Goal: Task Accomplishment & Management: Use online tool/utility

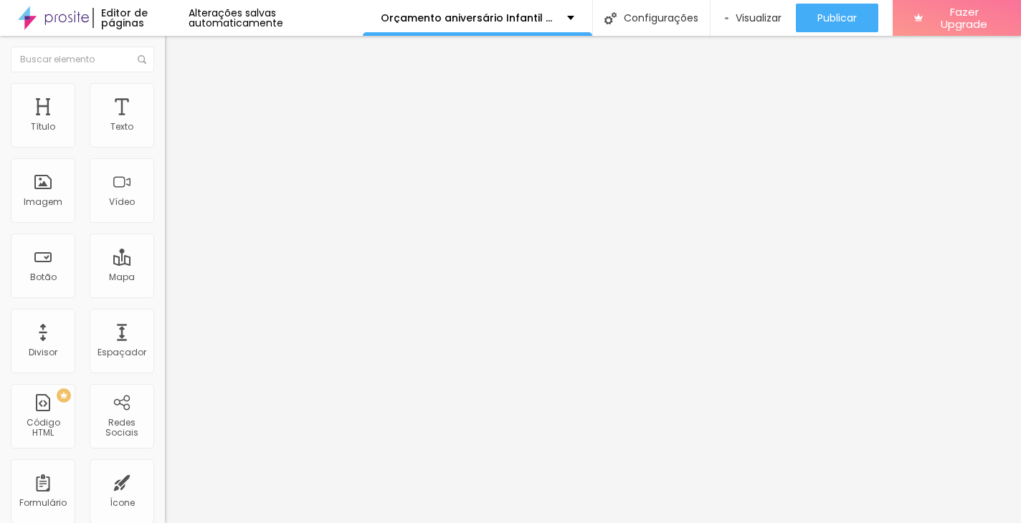
click at [165, 90] on img at bounding box center [171, 89] width 13 height 13
type input "21"
type input "22"
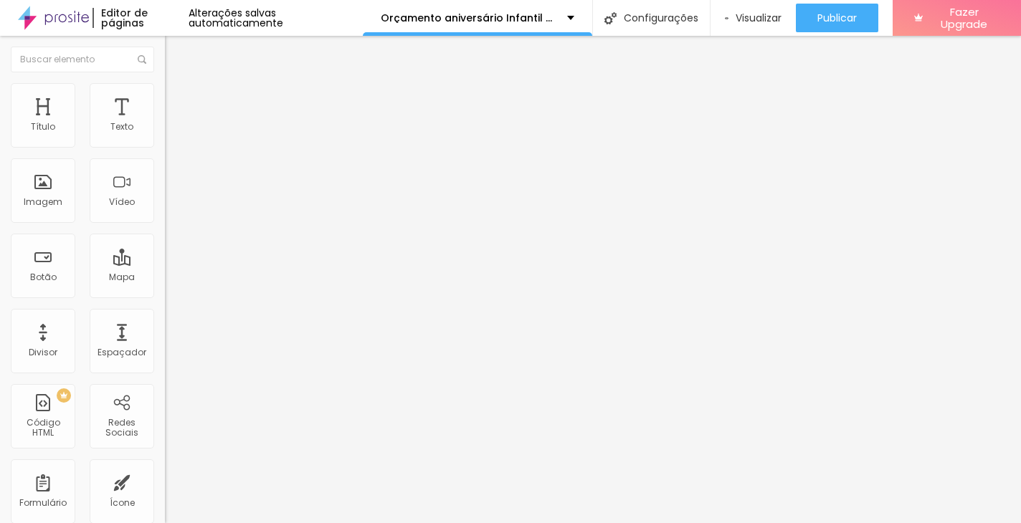
type input "24"
type input "25"
type input "26"
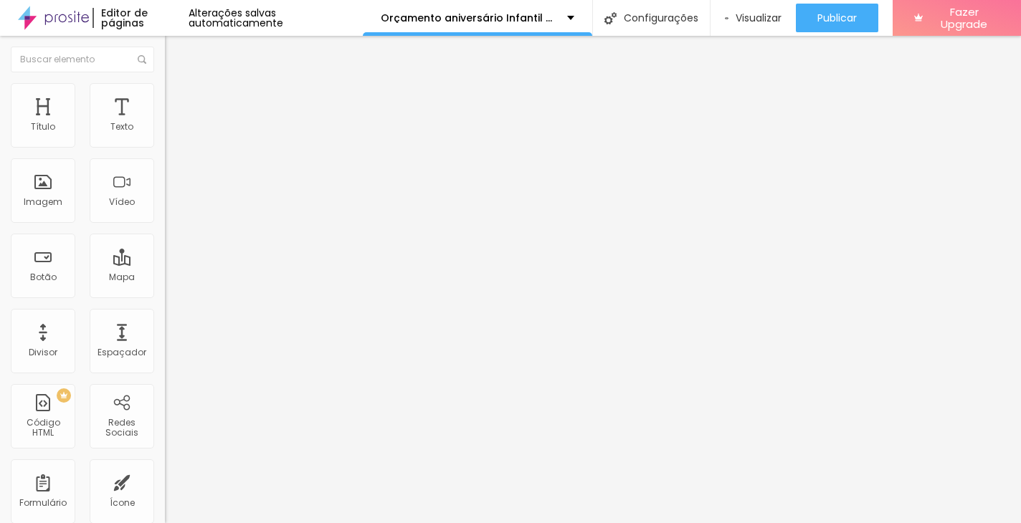
type input "26"
type input "27"
type input "28"
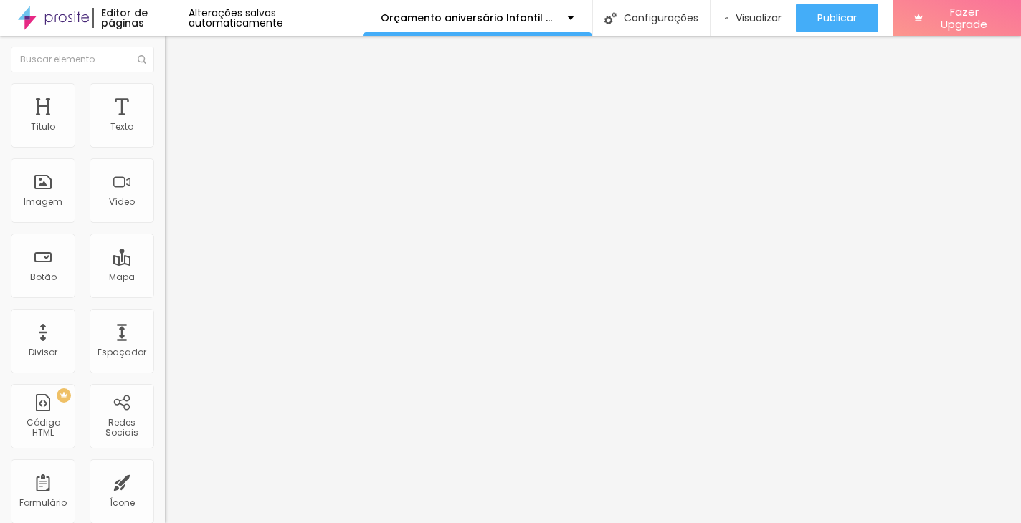
type input "30"
type input "31"
type input "32"
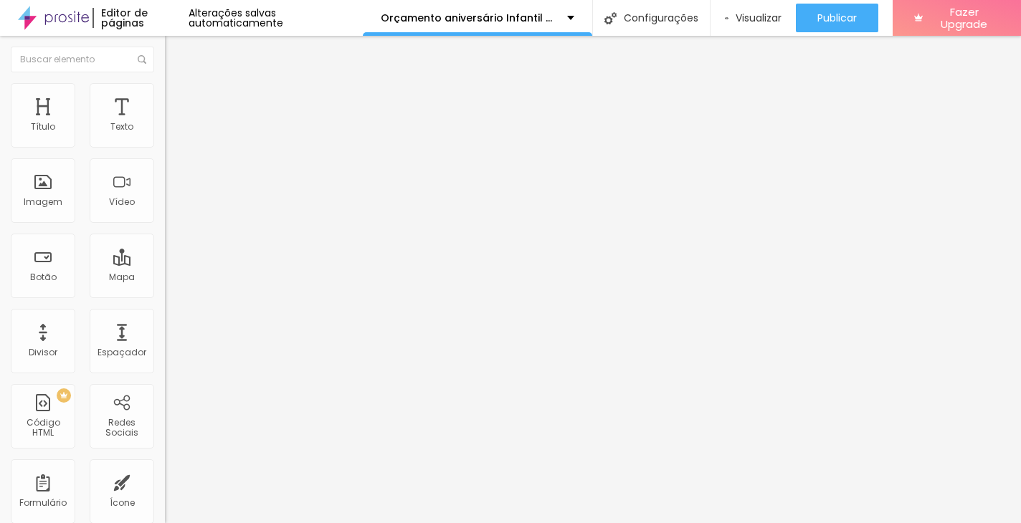
type input "32"
type input "33"
type input "34"
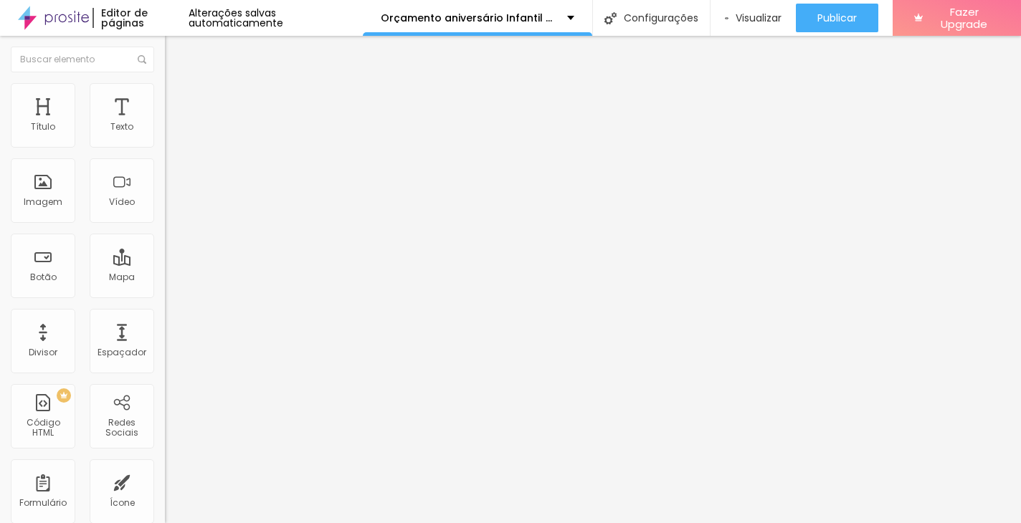
type input "35"
type input "36"
type input "37"
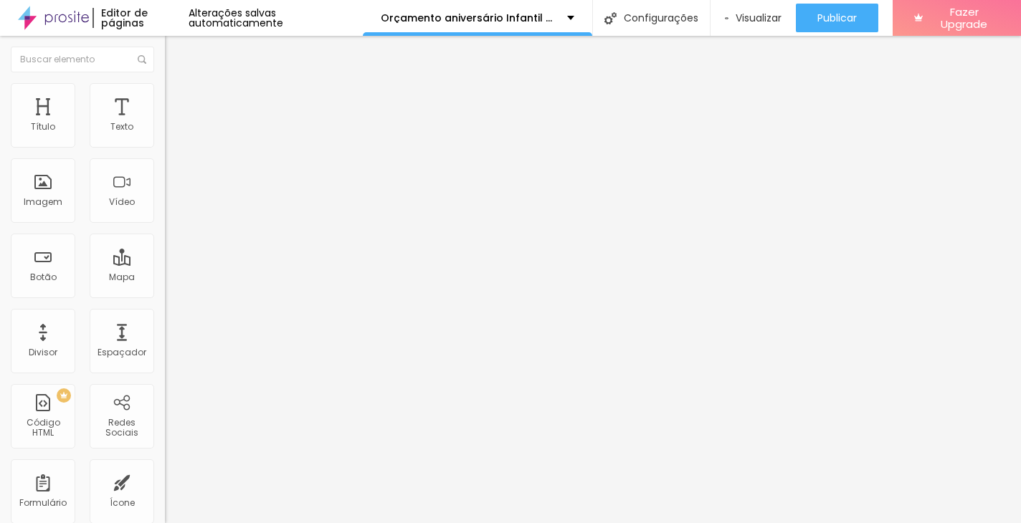
type input "37"
type input "38"
type input "40"
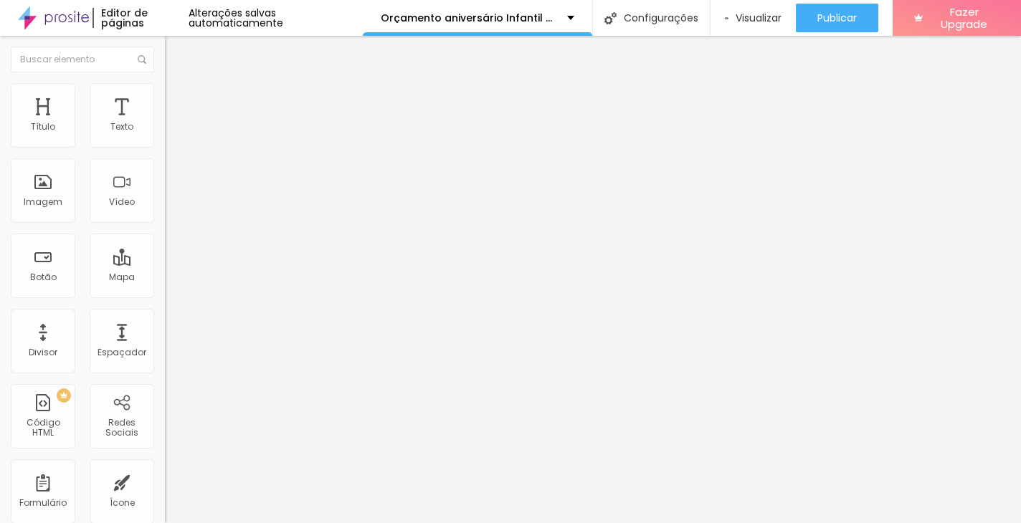
drag, startPoint x: 49, startPoint y: 142, endPoint x: 64, endPoint y: 142, distance: 15.1
type input "40"
click at [165, 264] on input "range" at bounding box center [211, 269] width 93 height 11
type input "13"
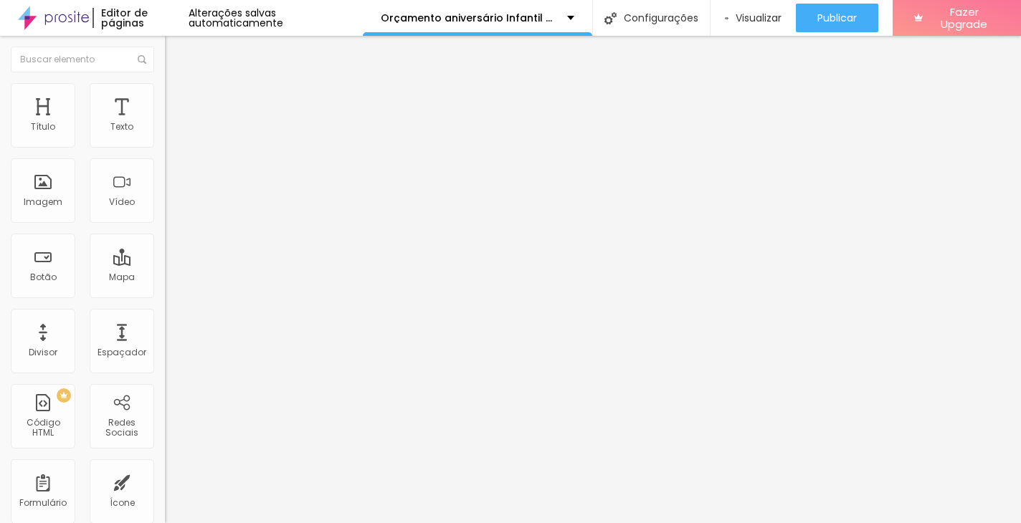
type input "14"
type input "15"
type input "16"
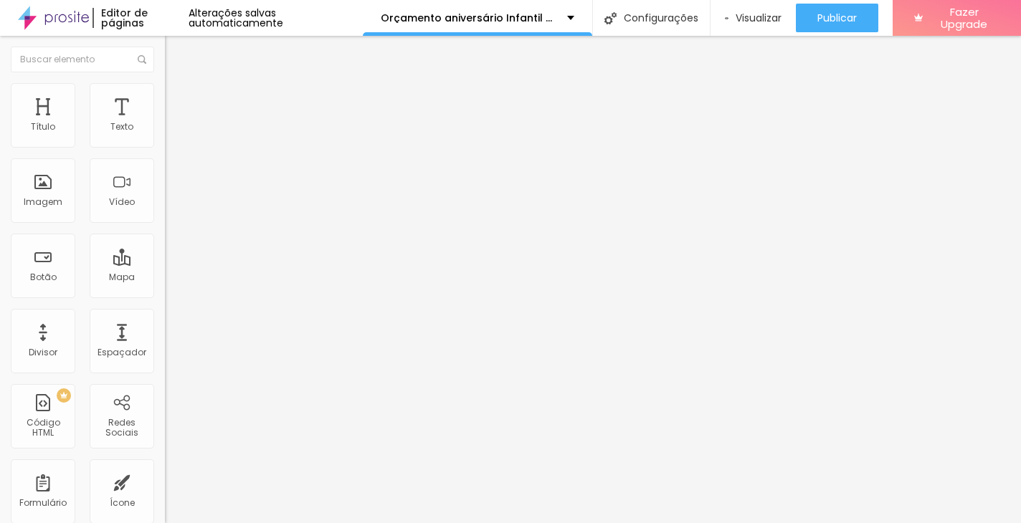
type input "16"
type input "17"
type input "18"
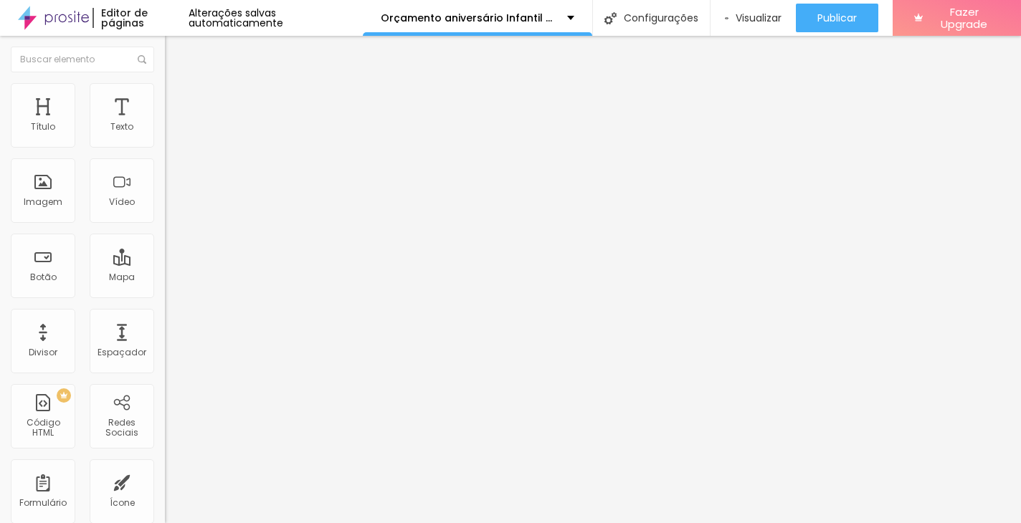
type input "19"
type input "20"
type input "21"
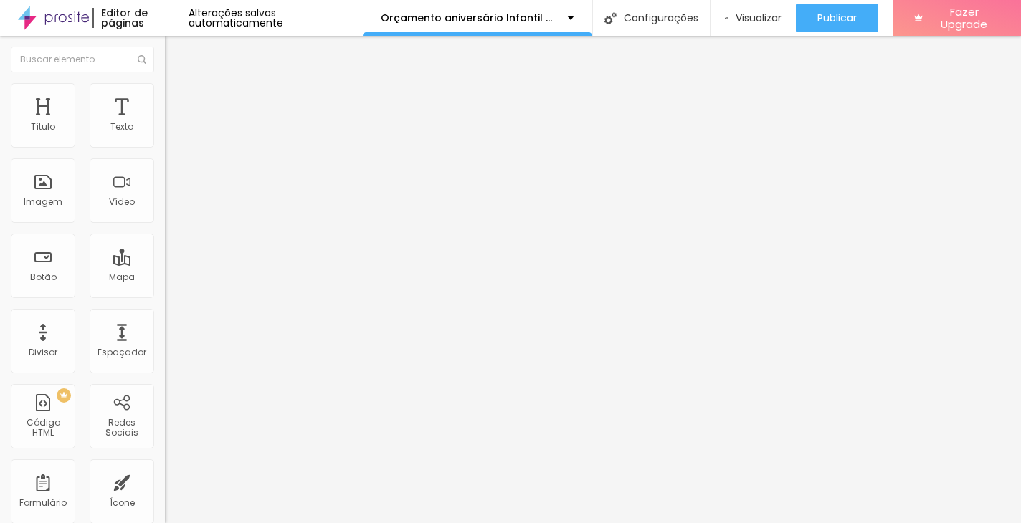
type input "21"
type input "22"
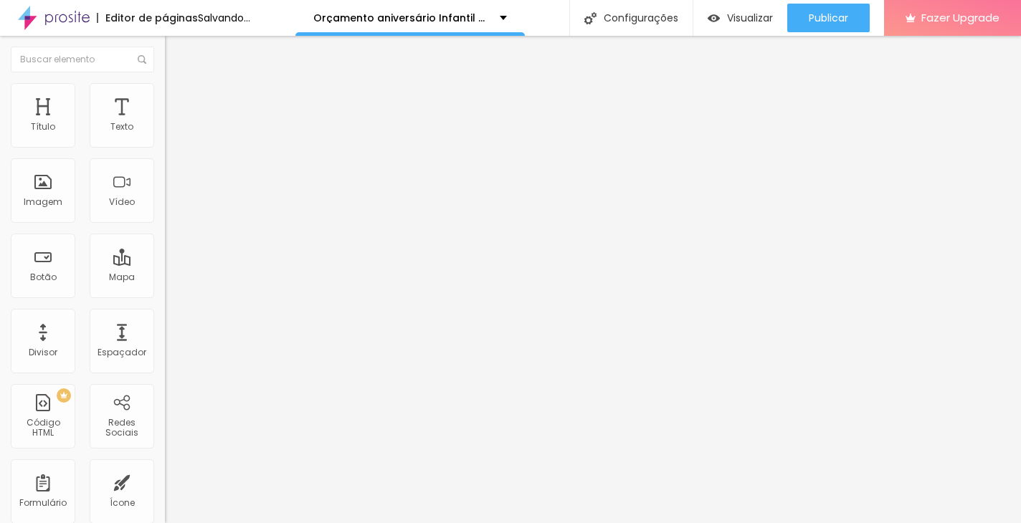
type input "23"
type input "24"
type input "25"
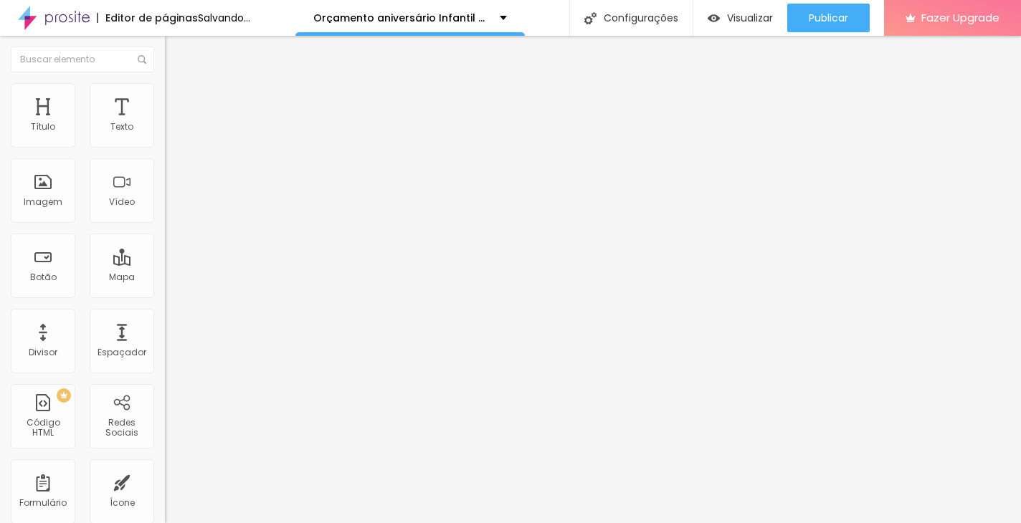
type input "25"
type input "26"
type input "27"
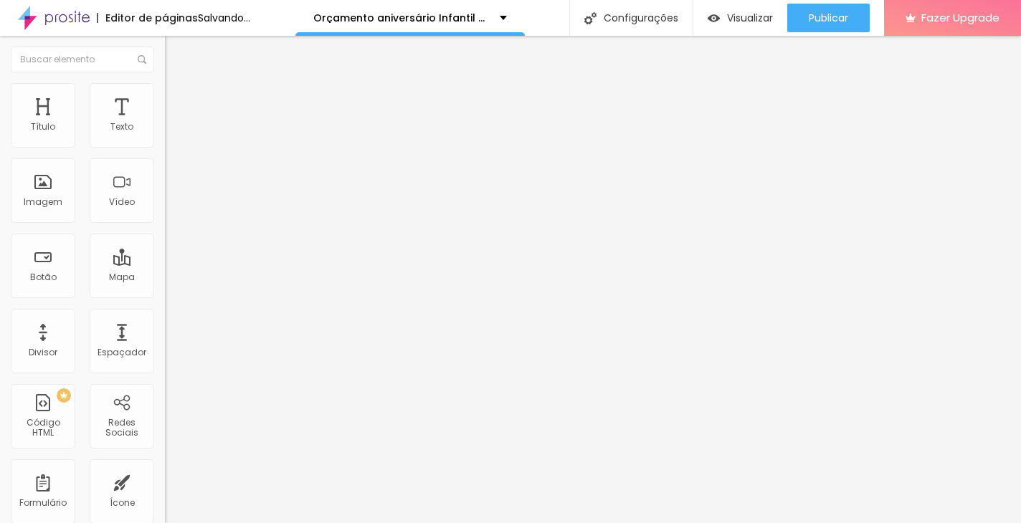
type input "28"
type input "29"
type input "30"
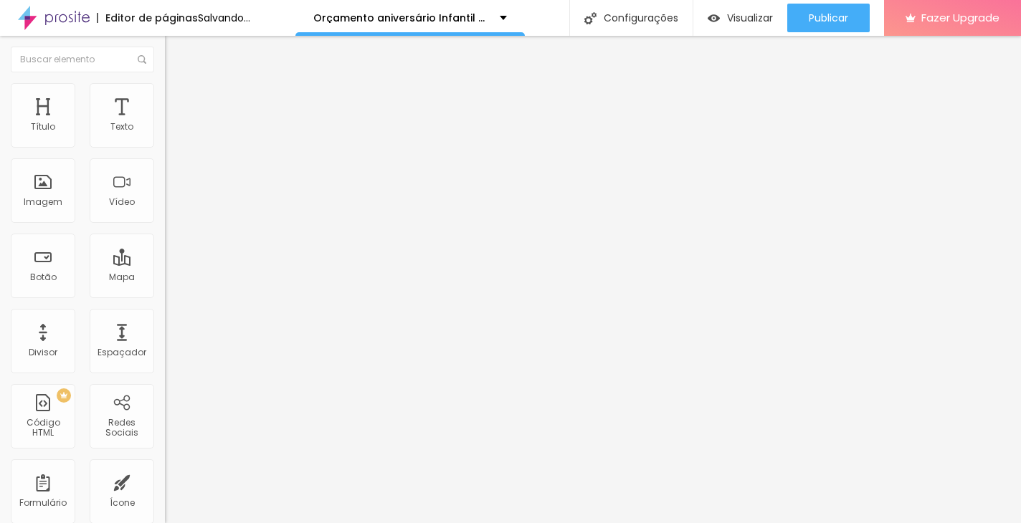
type input "30"
type input "31"
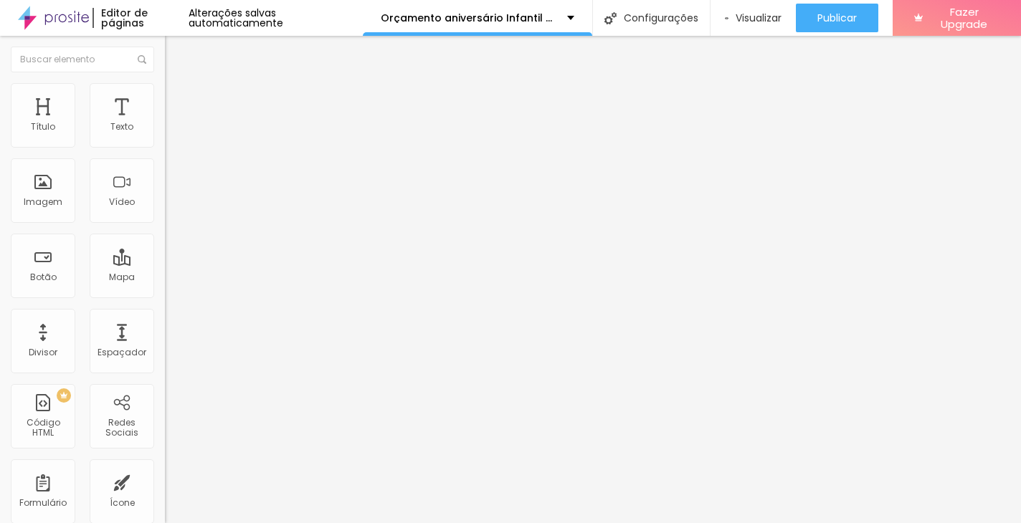
drag, startPoint x: 44, startPoint y: 172, endPoint x: 57, endPoint y: 172, distance: 13.6
type input "31"
click at [165, 467] on input "range" at bounding box center [211, 472] width 93 height 11
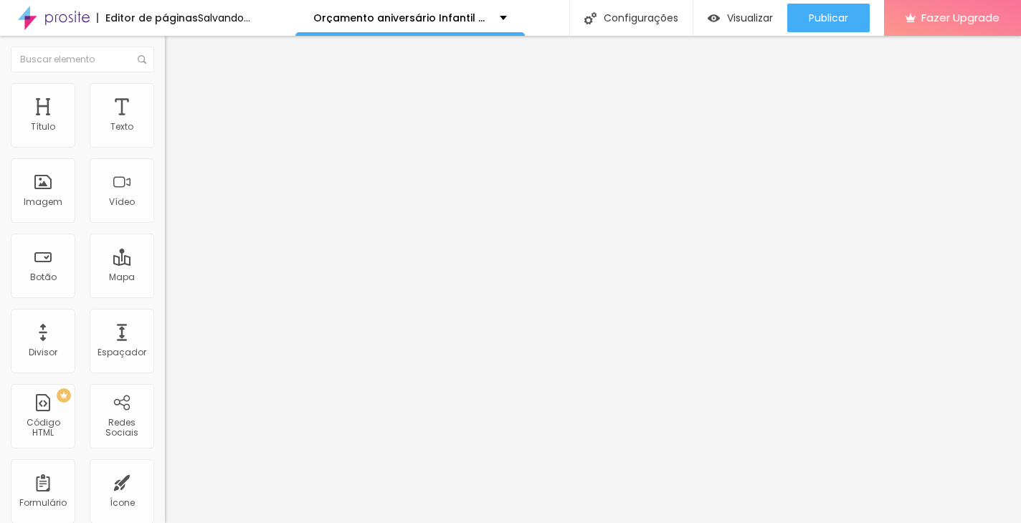
click at [165, 83] on li "Estilo" at bounding box center [247, 76] width 165 height 14
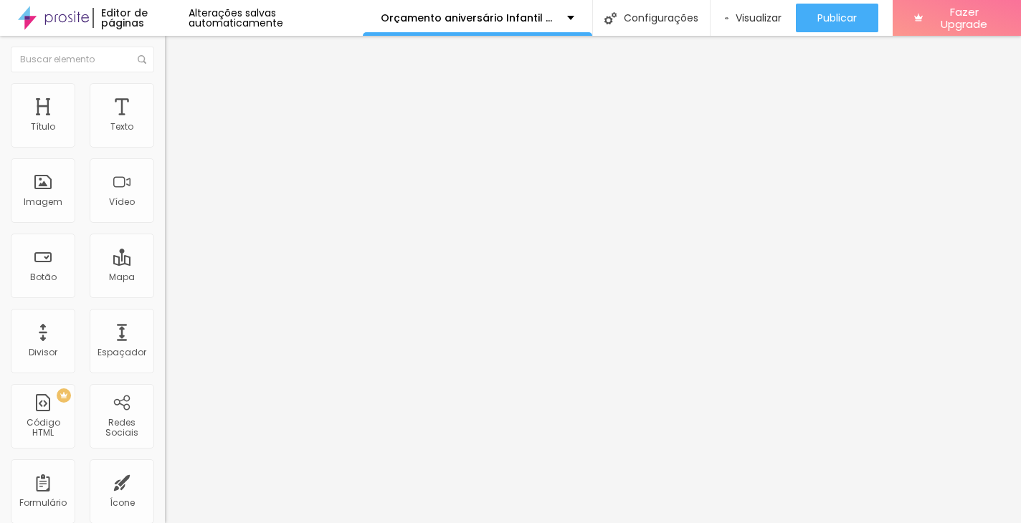
click at [165, 138] on button "button" at bounding box center [175, 130] width 20 height 15
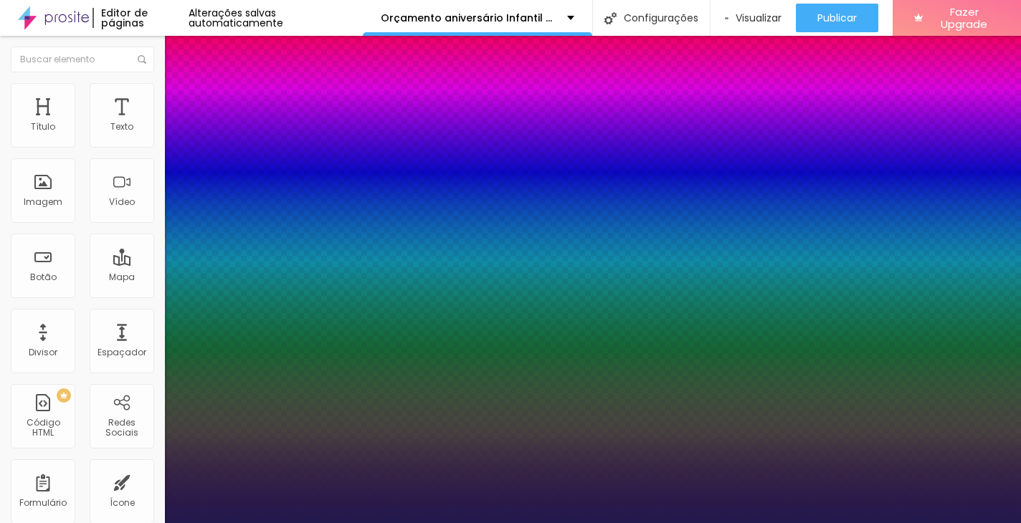
type input "1"
type input "18"
type input "1"
type input "26"
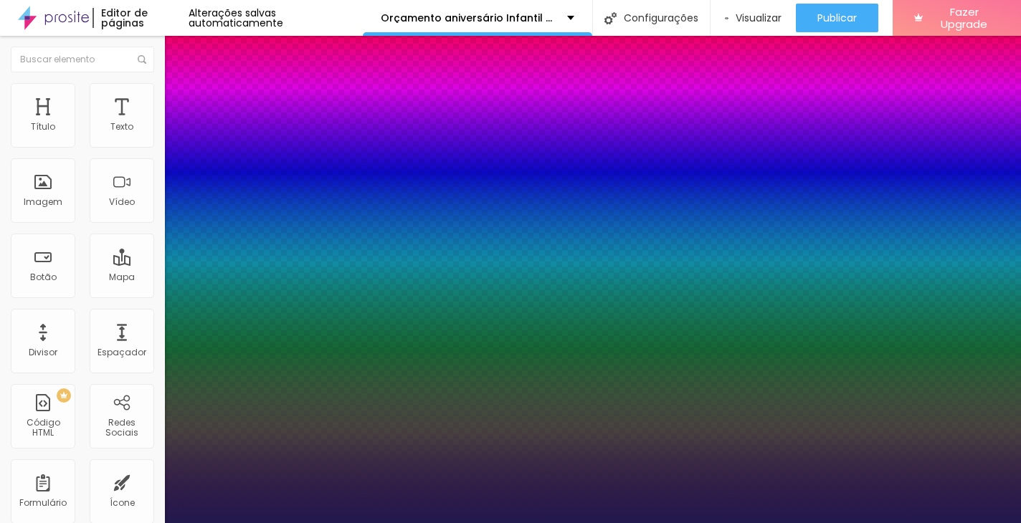
type input "26"
type input "1"
type input "30"
type input "1"
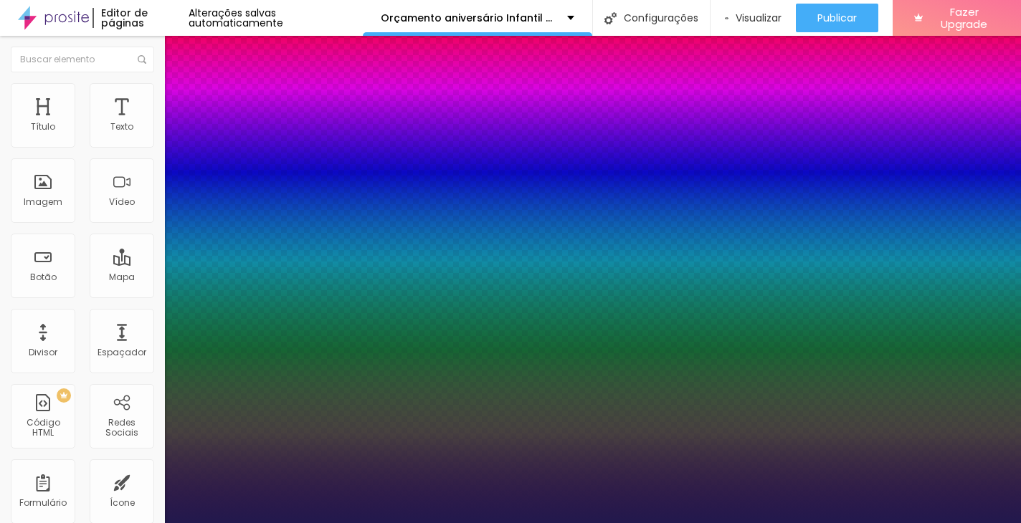
type input "27"
type input "1"
type input "25"
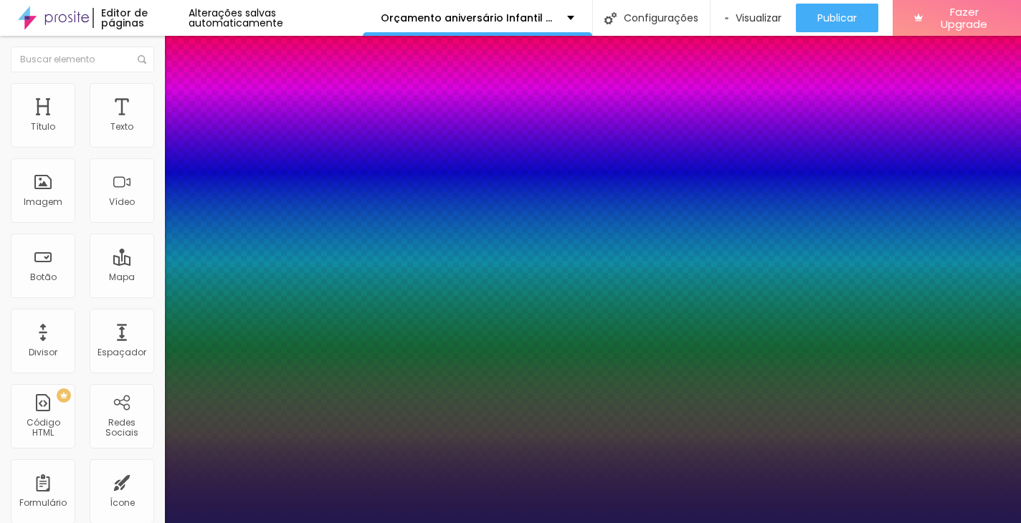
type input "1"
type input "18"
type input "1"
type input "16"
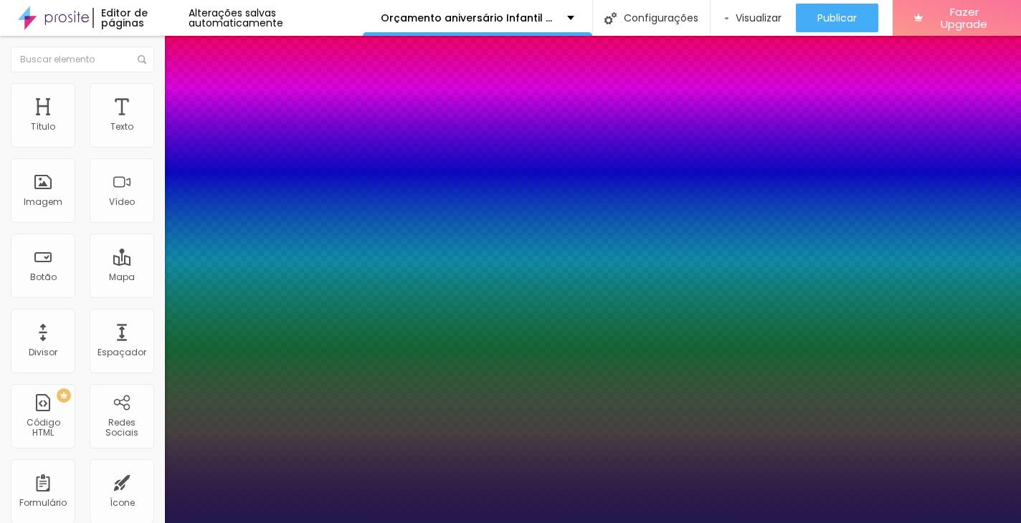
type input "16"
type input "1"
type input "15"
type input "1"
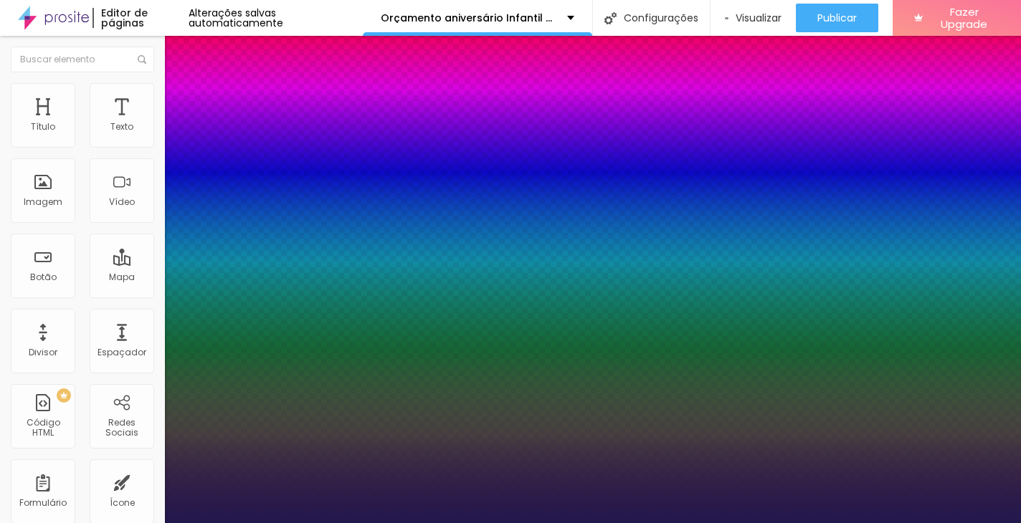
type input "14"
type input "1"
type input "13"
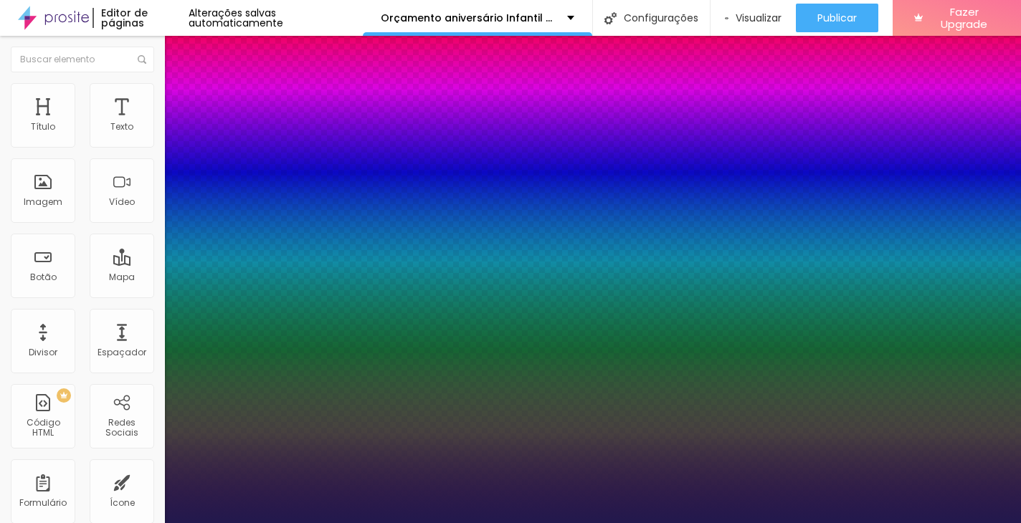
type input "1"
type input "12"
type input "1"
type input "11"
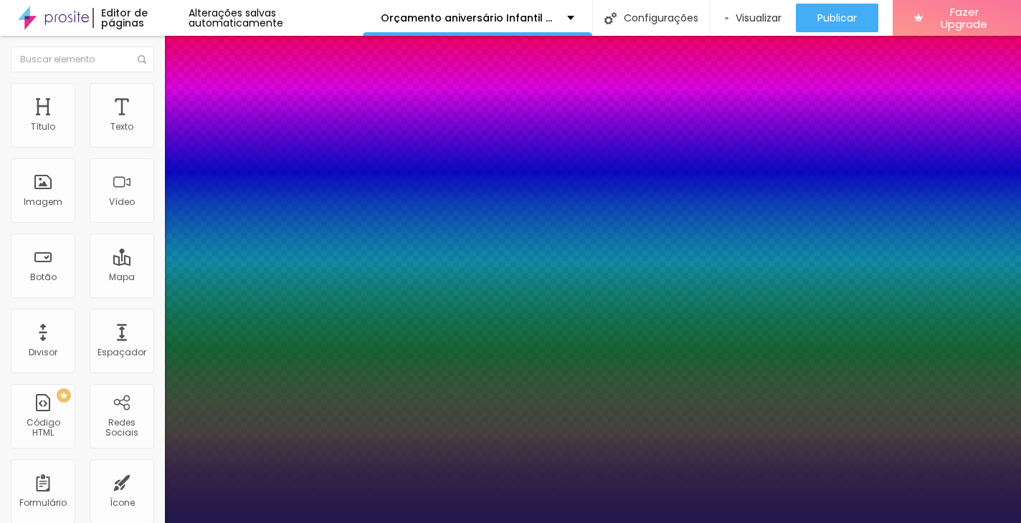
type input "11"
type input "1"
type input "10"
type input "1"
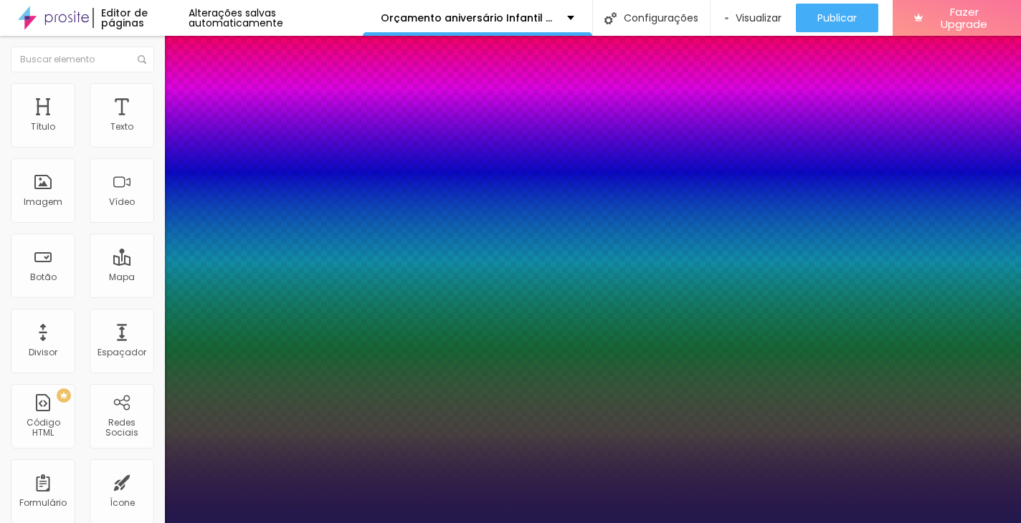
type input "9"
type input "1"
type input "11"
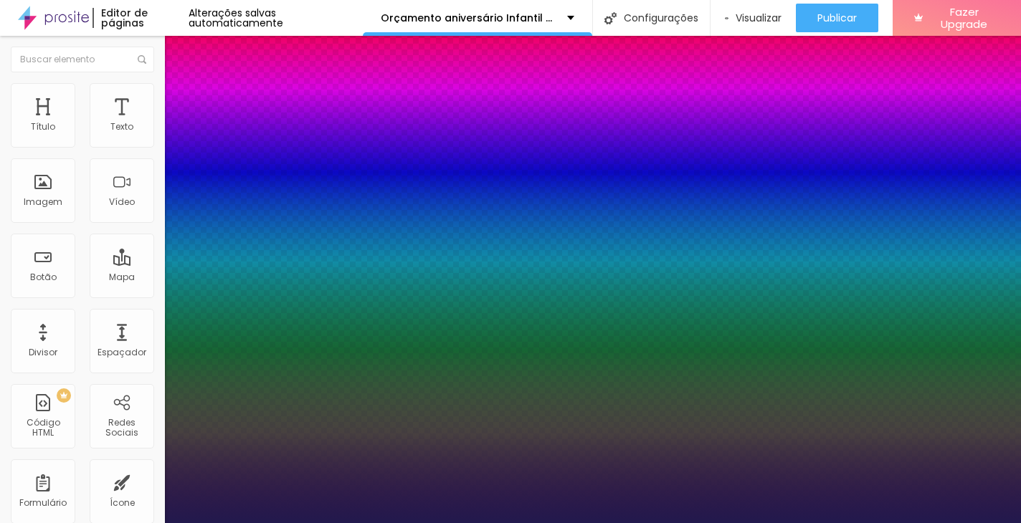
type input "1"
type input "12"
type input "1"
type input "14"
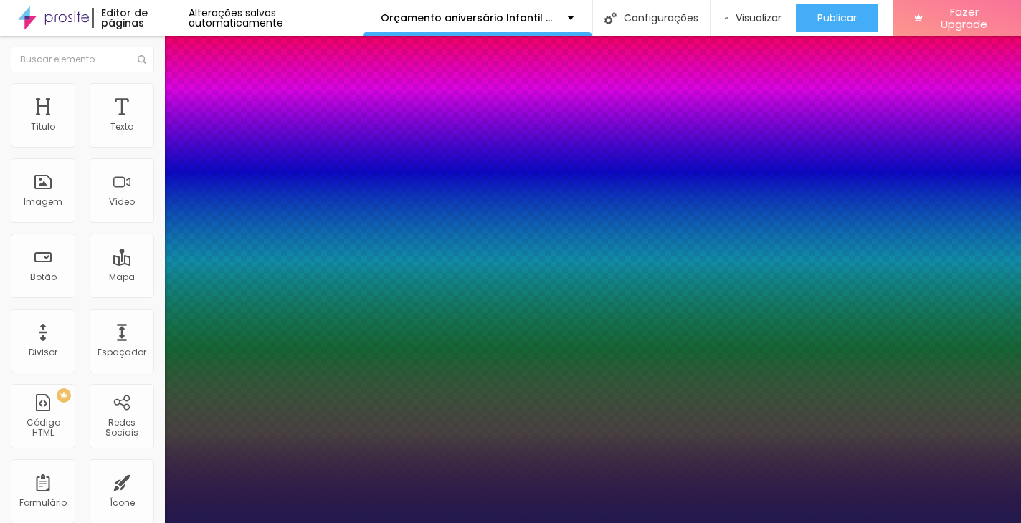
type input "14"
type input "1"
type input "15"
type input "1"
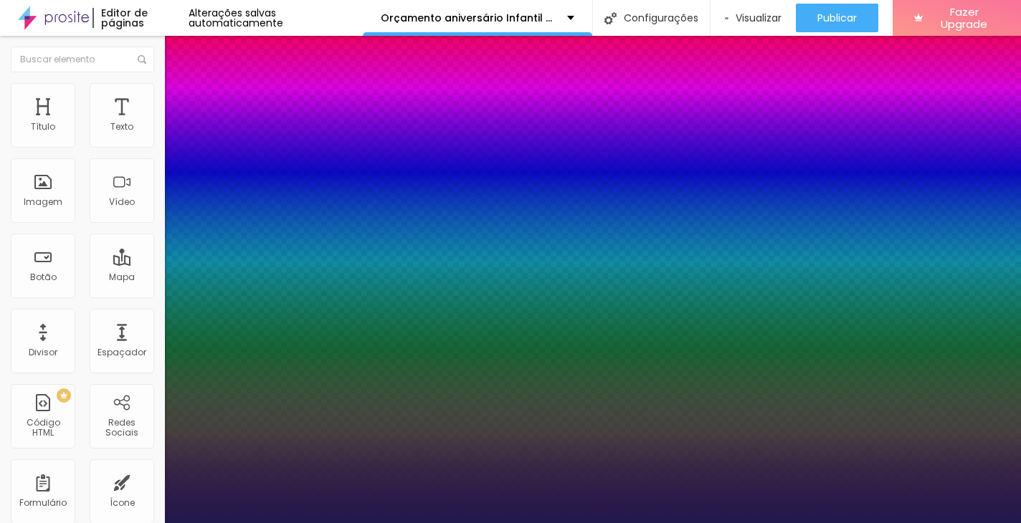
type input "16"
type input "1"
type input "17"
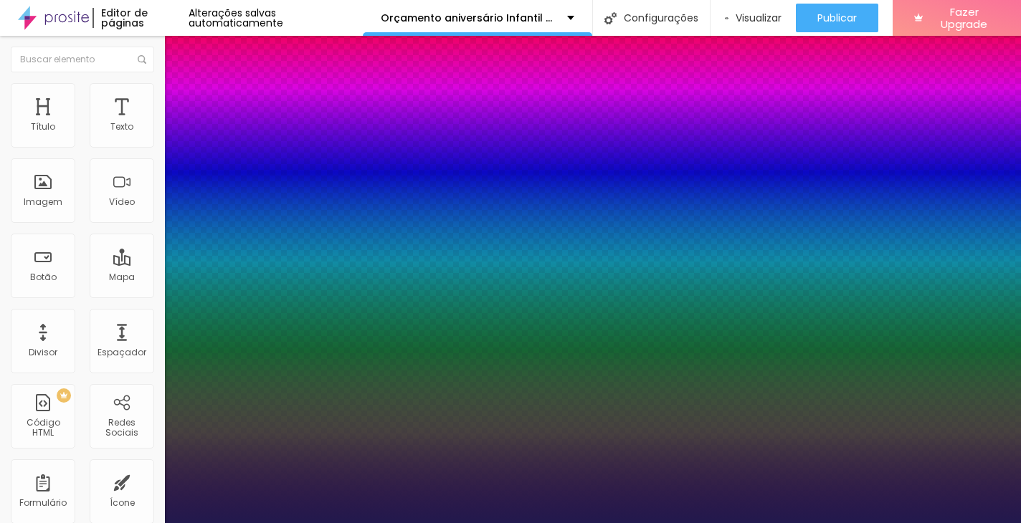
type input "1"
type input "18"
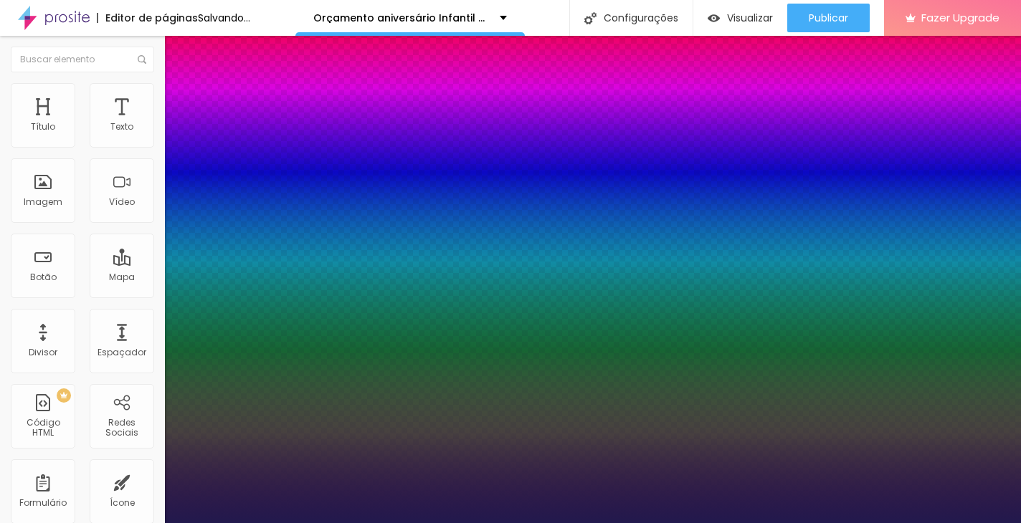
type input "1"
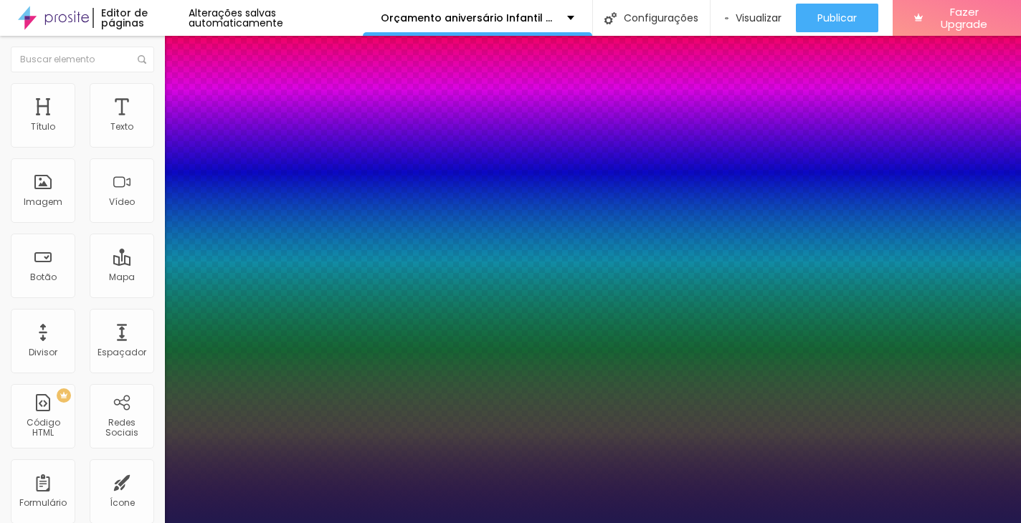
type input "19"
type input "1"
type input "20"
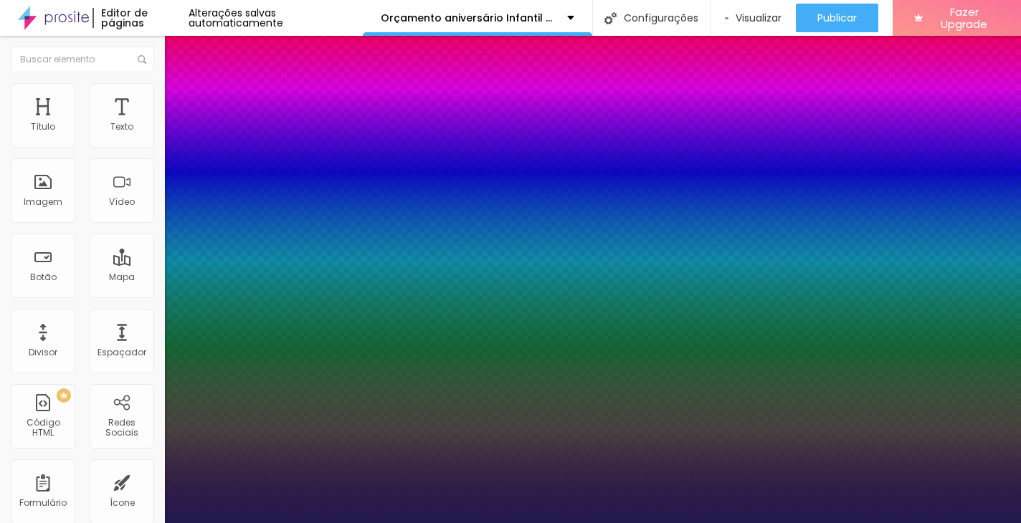
type input "1"
type input "21"
type input "1"
type input "22"
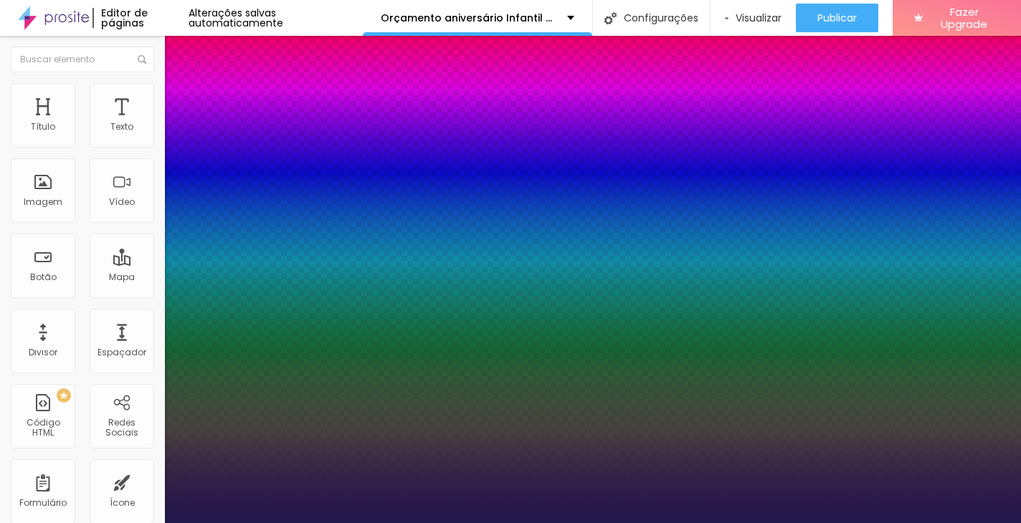
type input "22"
type input "1"
type input "23"
type input "1"
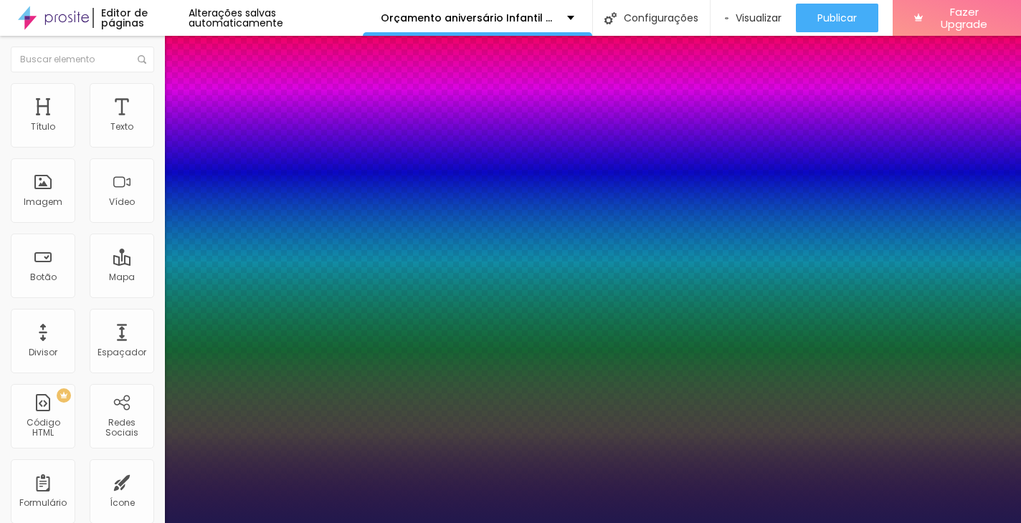
drag, startPoint x: 194, startPoint y: 242, endPoint x: 202, endPoint y: 242, distance: 7.9
type input "23"
type input "5"
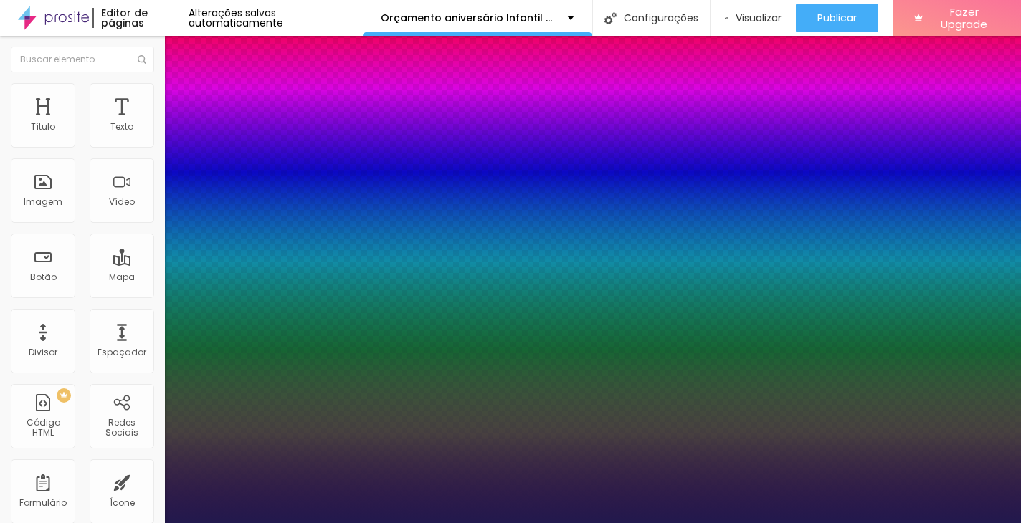
type input "6"
type input "9"
type input "13"
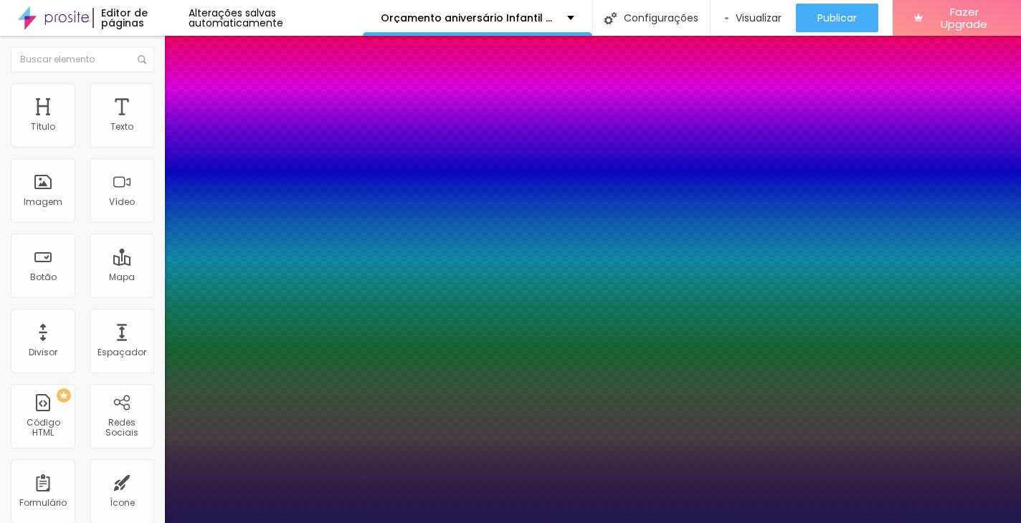
type input "13"
type input "16"
type input "17"
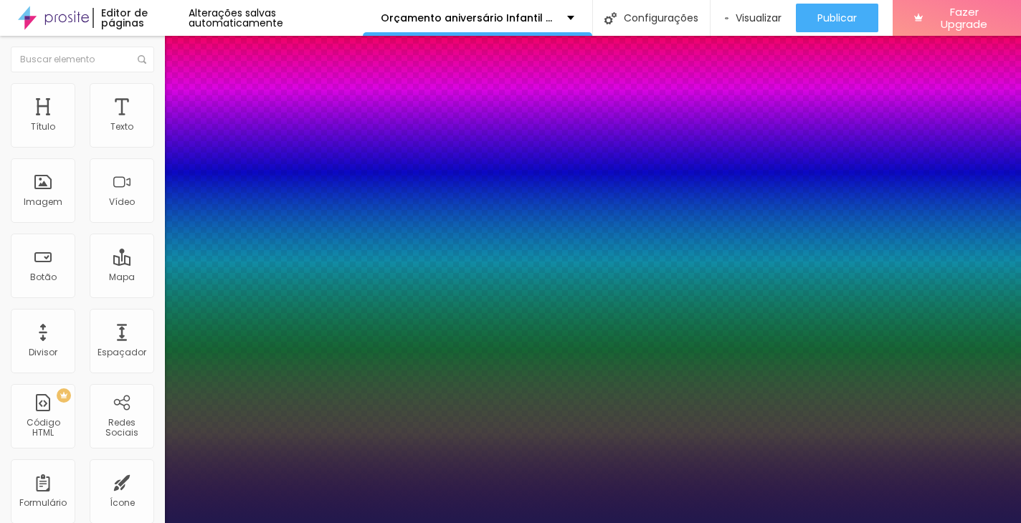
type input "16"
type input "13"
type input "11"
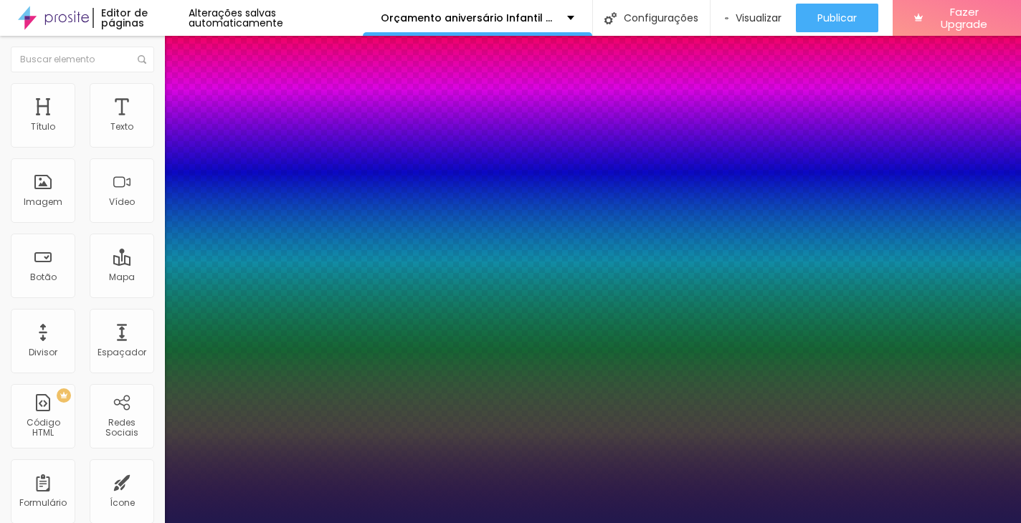
type input "11"
type input "7"
type input "6"
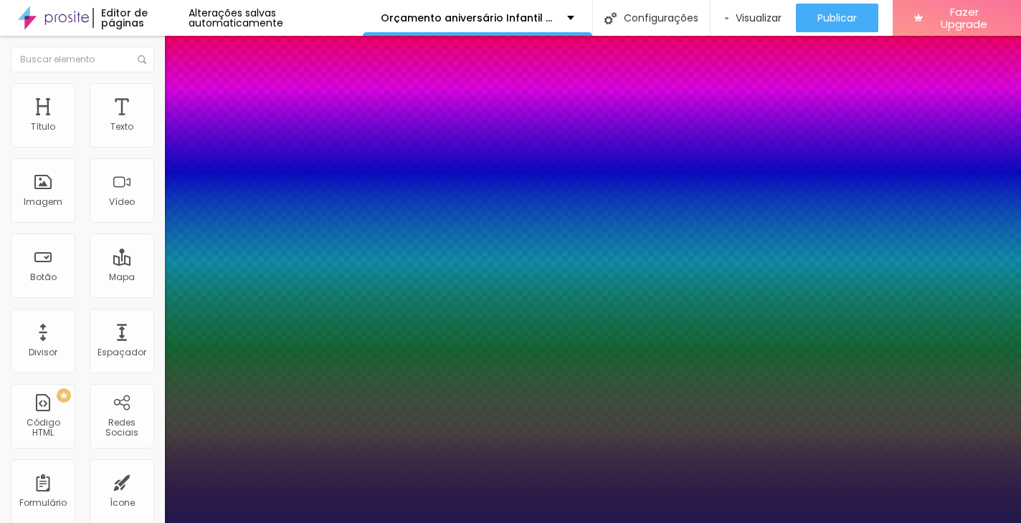
type input "5"
type input "4"
type input "3"
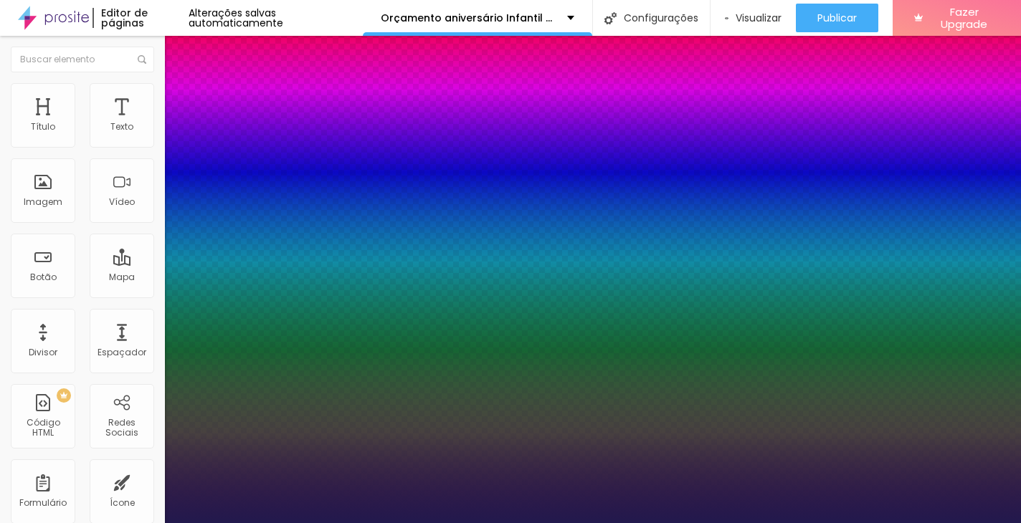
type input "3"
type input "2"
type input "1"
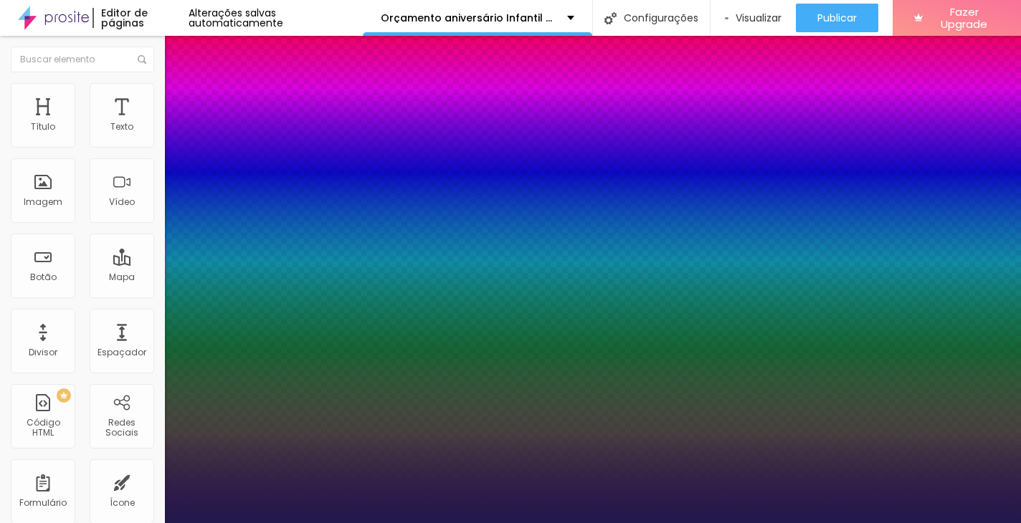
type input "0"
drag, startPoint x: 189, startPoint y: 306, endPoint x: 171, endPoint y: 305, distance: 17.9
type input "0"
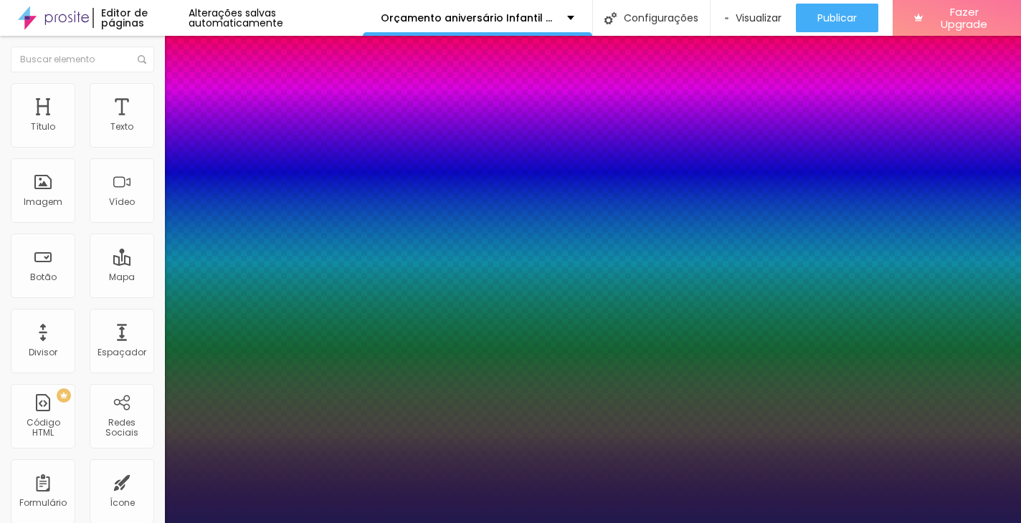
type input "1.2"
type input "1.1"
type input "1.2"
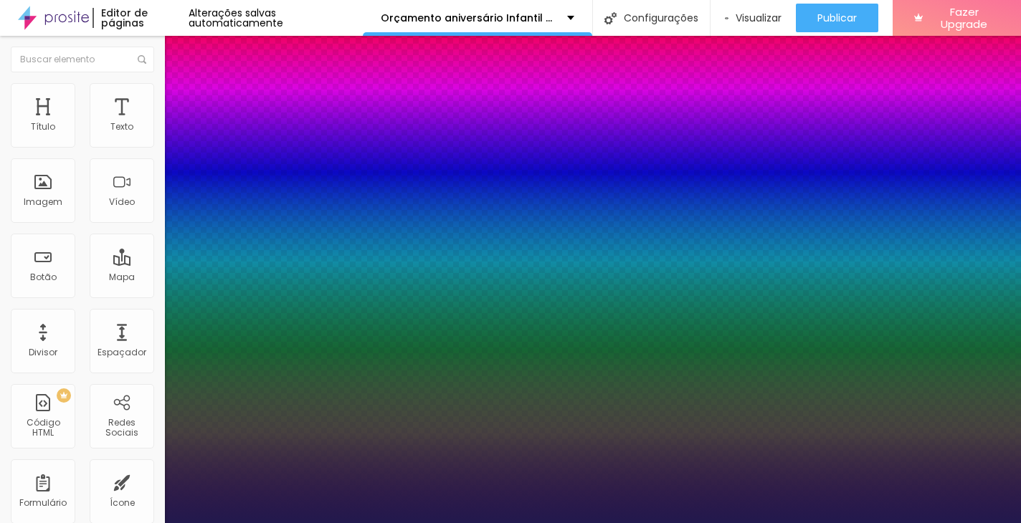
type input "1.2"
type input "1.3"
type input "1.4"
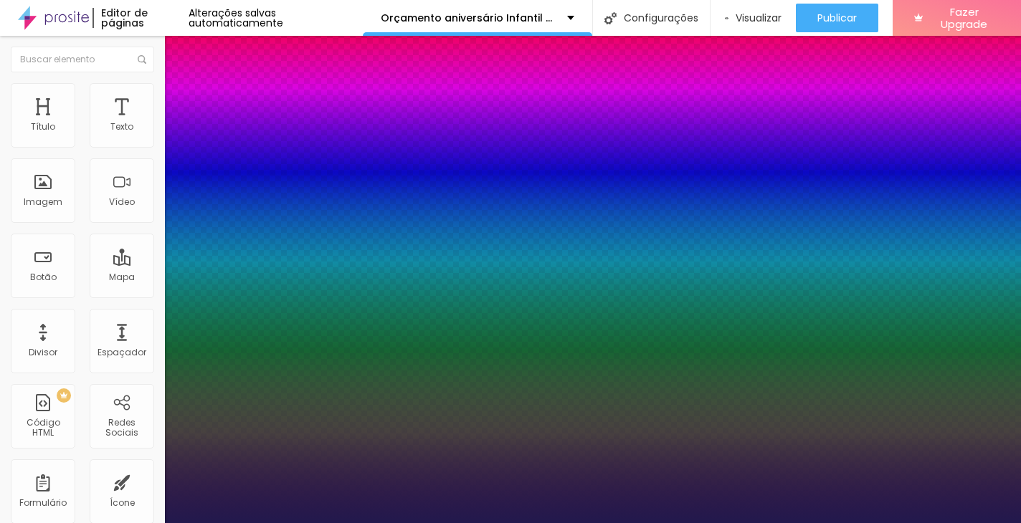
type input "1.3"
drag, startPoint x: 231, startPoint y: 348, endPoint x: 242, endPoint y: 348, distance: 10.8
click at [477, 523] on div at bounding box center [510, 523] width 1021 height 0
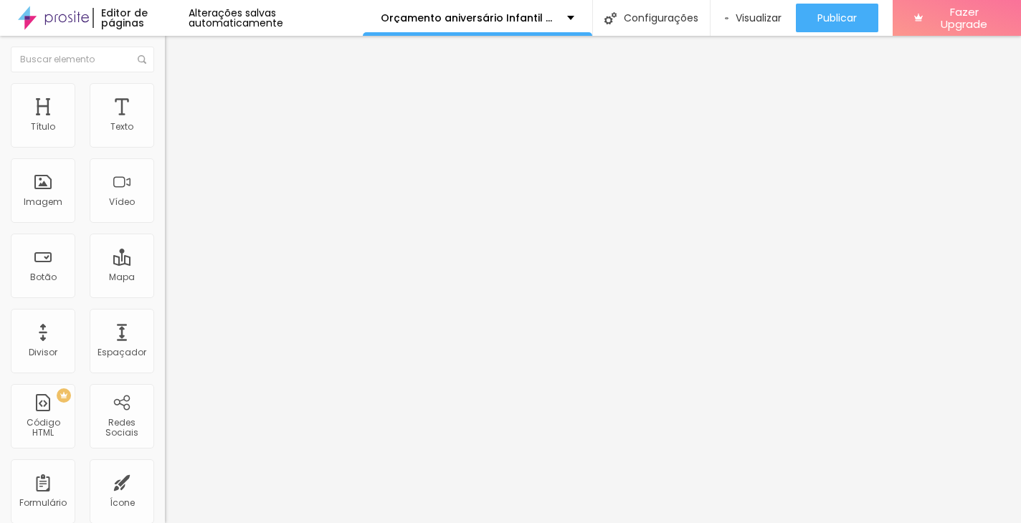
click at [165, 138] on button "button" at bounding box center [175, 130] width 20 height 15
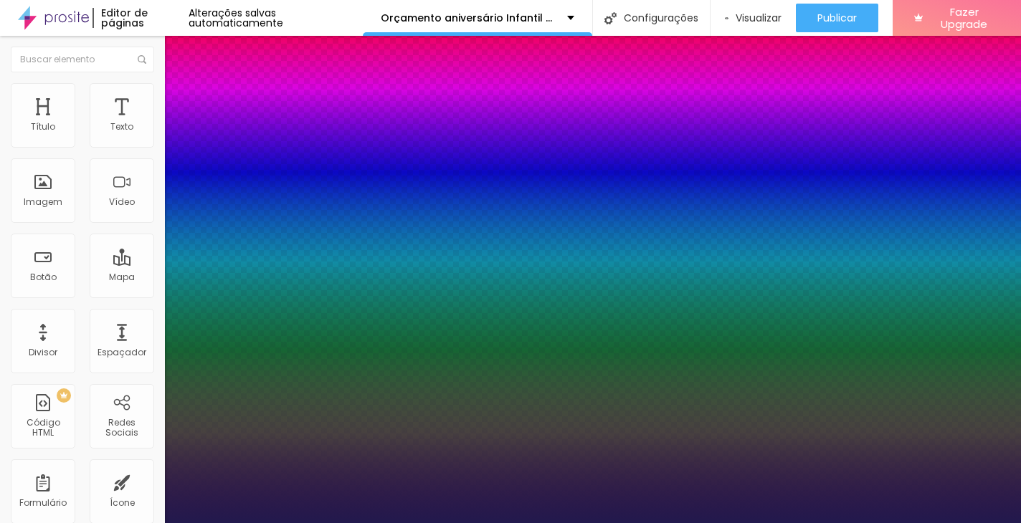
drag, startPoint x: 237, startPoint y: 349, endPoint x: 232, endPoint y: 292, distance: 56.9
drag, startPoint x: 207, startPoint y: 242, endPoint x: 199, endPoint y: 242, distance: 7.9
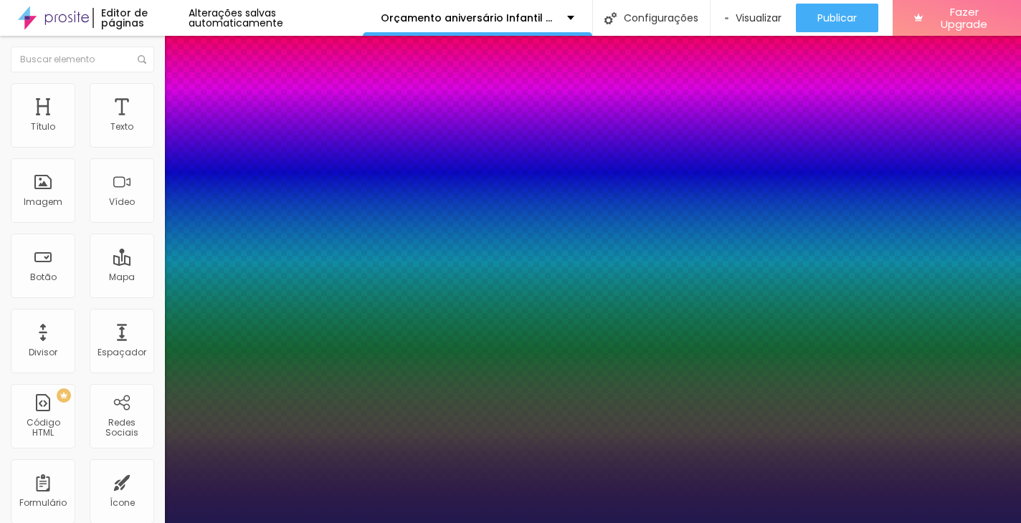
click at [412, 523] on div at bounding box center [510, 523] width 1021 height 0
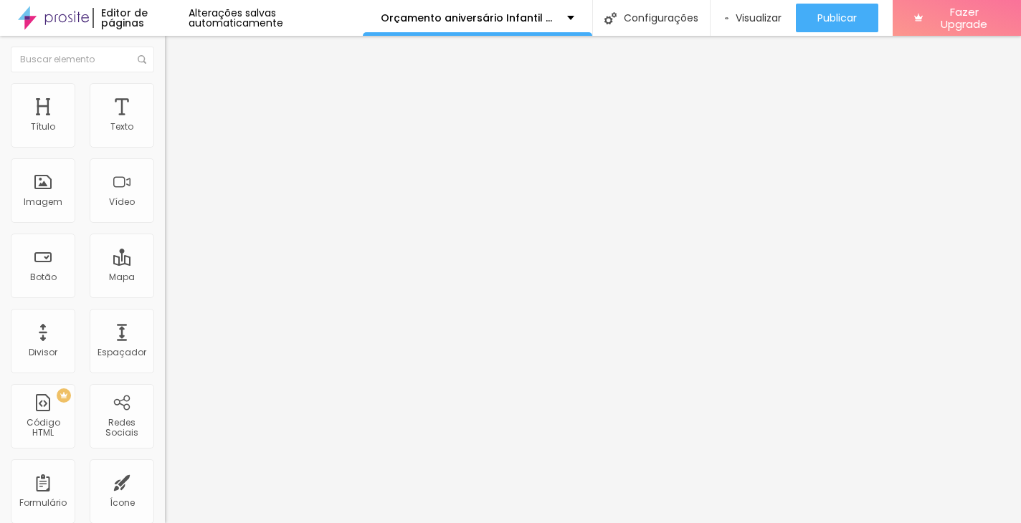
click at [165, 83] on li "Estilo" at bounding box center [247, 76] width 165 height 14
click at [172, 132] on icon "button" at bounding box center [175, 129] width 6 height 6
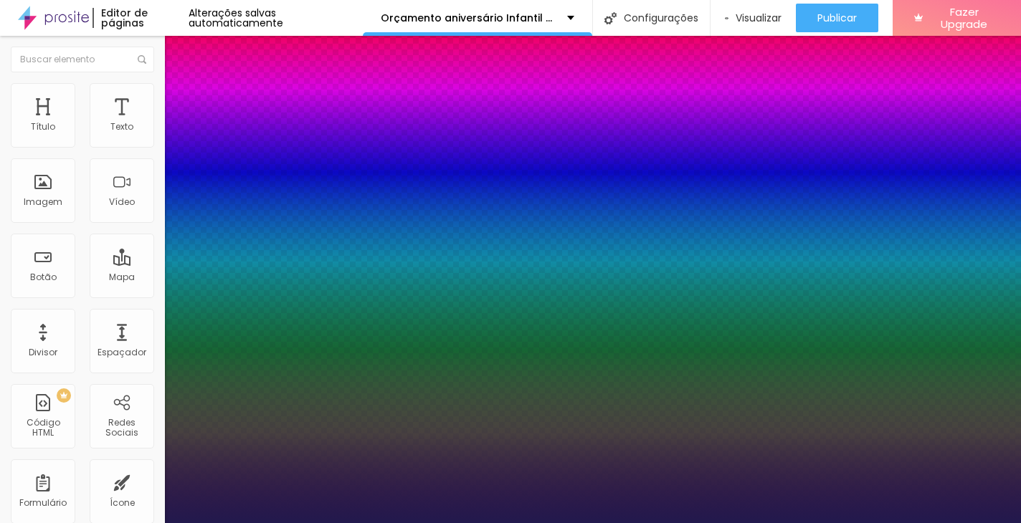
click at [799, 523] on div at bounding box center [510, 523] width 1021 height 0
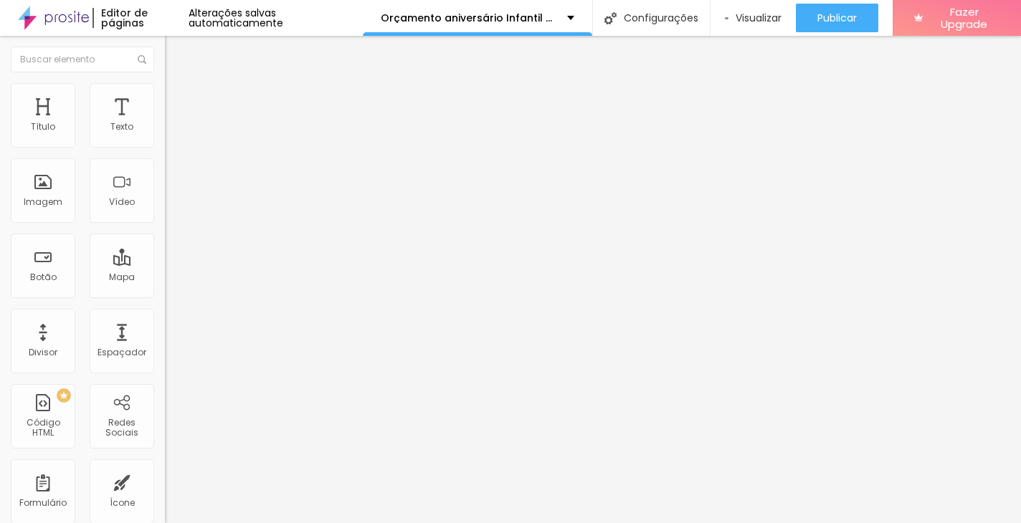
click at [165, 174] on button "button" at bounding box center [175, 178] width 20 height 15
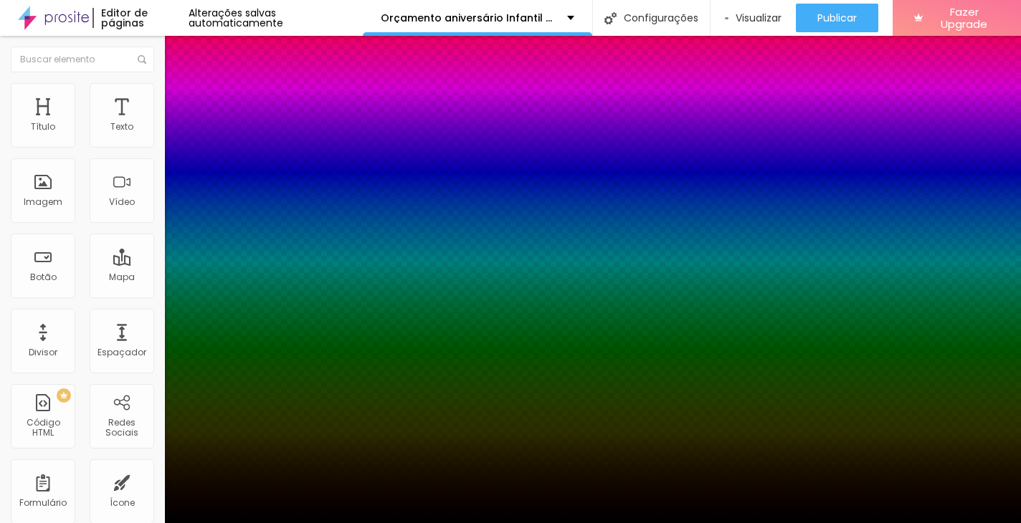
click at [143, 523] on div at bounding box center [510, 523] width 1021 height 0
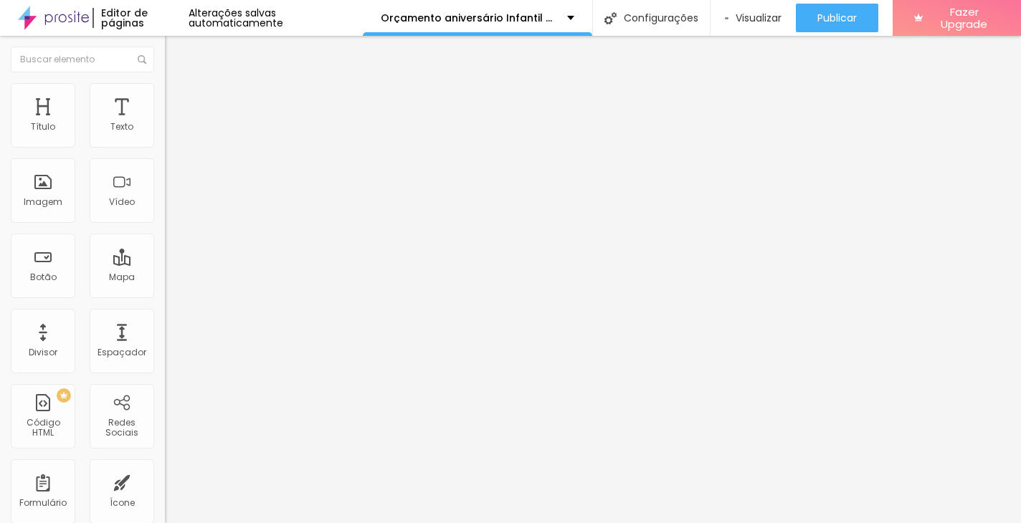
click at [172, 132] on icon "button" at bounding box center [175, 129] width 6 height 6
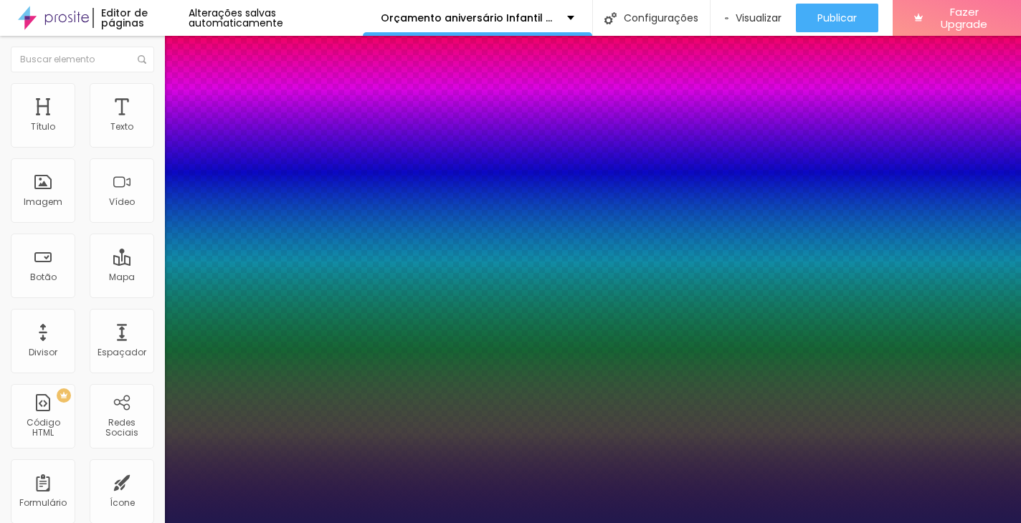
click at [776, 523] on div at bounding box center [510, 523] width 1021 height 0
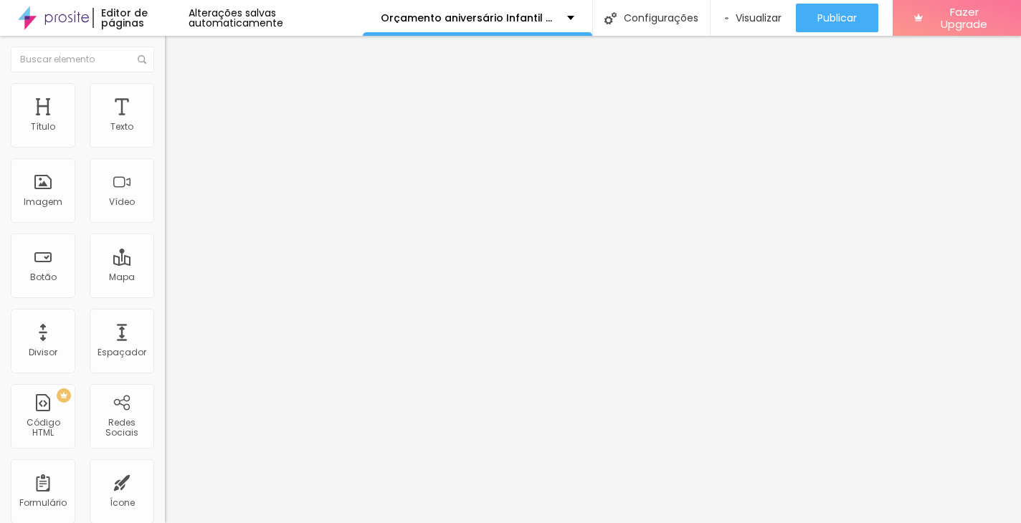
click at [165, 123] on span "Adicionar imagem" at bounding box center [211, 117] width 93 height 12
click at [176, 51] on img "button" at bounding box center [181, 52] width 11 height 11
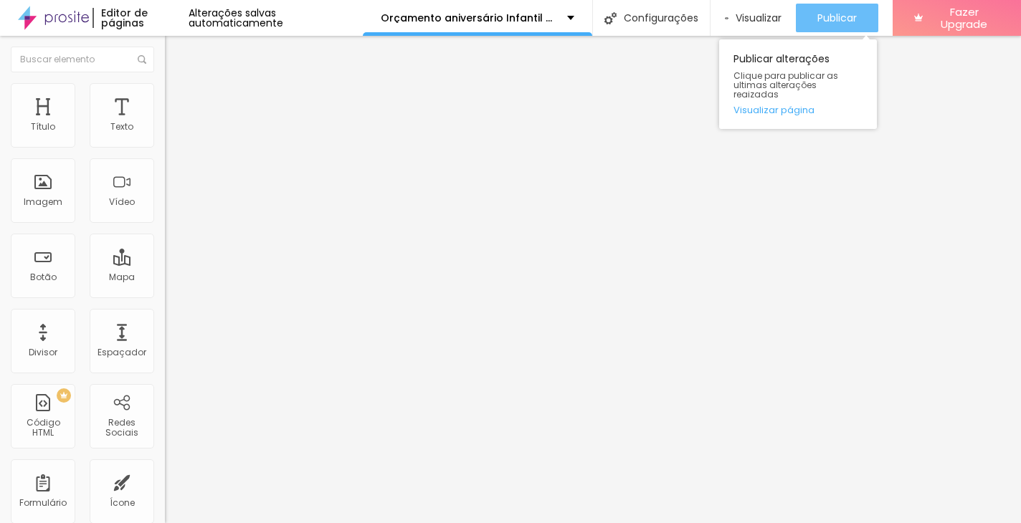
click at [838, 21] on span "Publicar" at bounding box center [837, 17] width 39 height 11
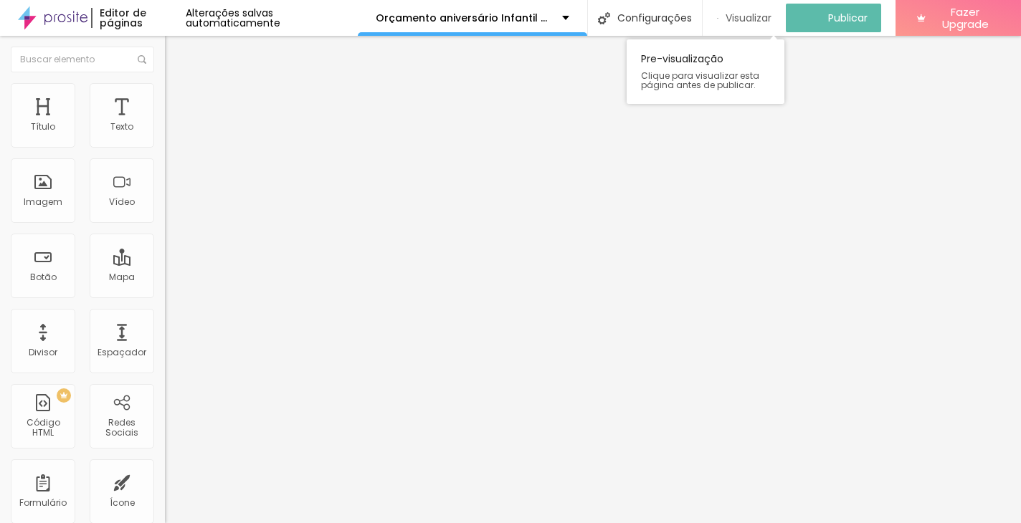
click at [758, 19] on span "Visualizar" at bounding box center [749, 17] width 46 height 11
